Goal: Entertainment & Leisure: Consume media (video, audio)

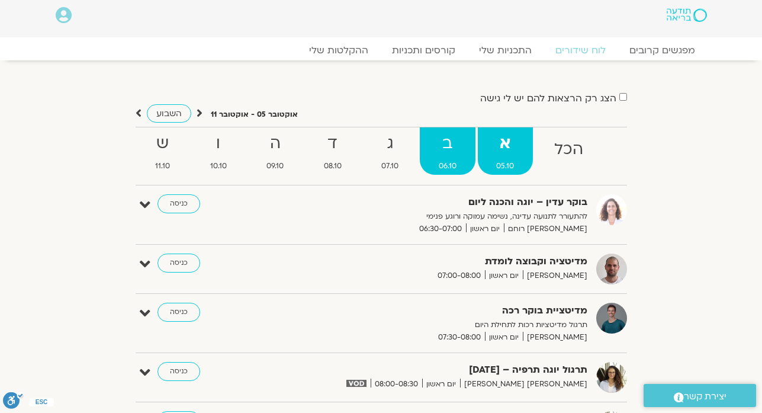
click at [448, 145] on strong "ב" at bounding box center [448, 143] width 56 height 27
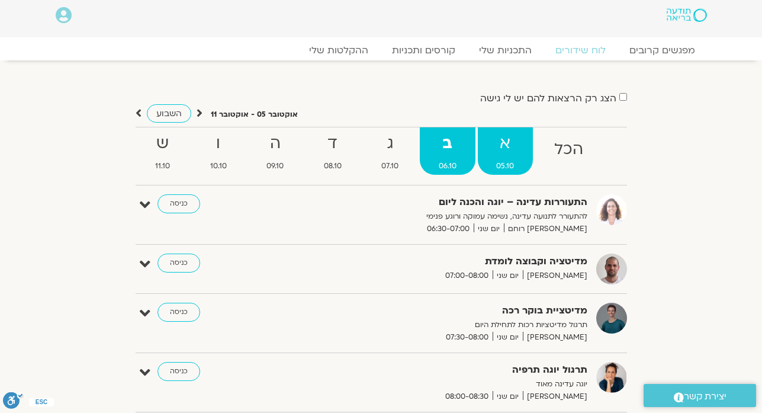
click at [507, 146] on strong "א" at bounding box center [506, 143] width 56 height 27
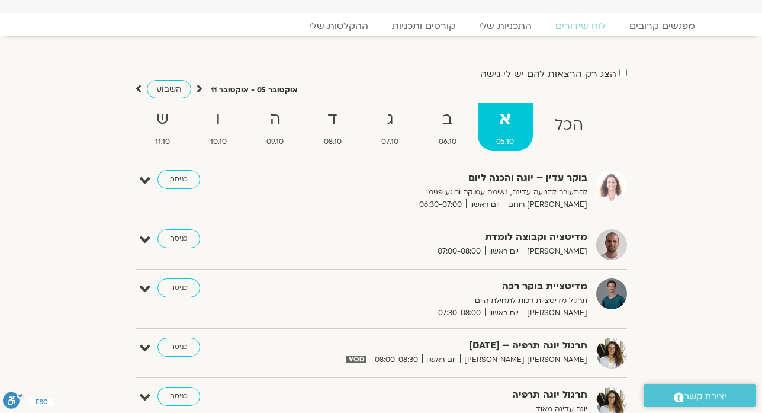
scroll to position [28, 0]
